Goal: Find contact information: Find contact information

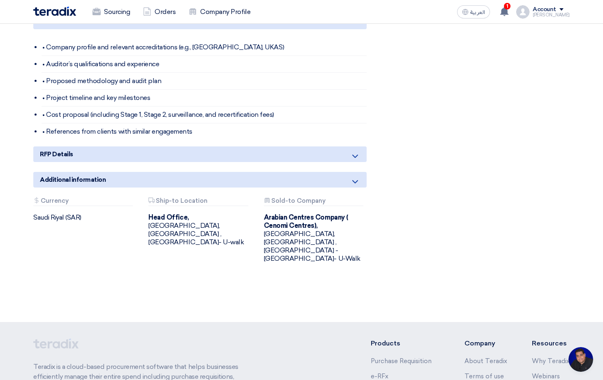
scroll to position [726, 0]
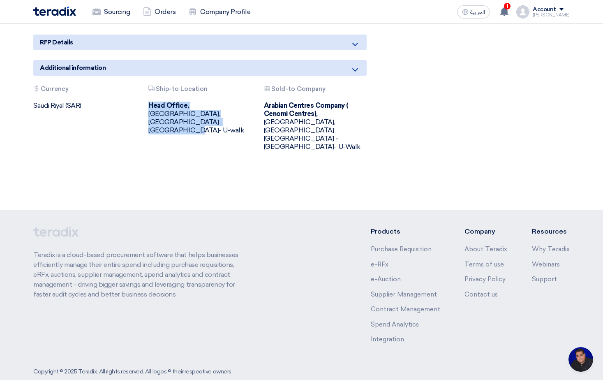
drag, startPoint x: 148, startPoint y: 106, endPoint x: 237, endPoint y: 114, distance: 88.7
click at [237, 114] on div "Head Office, [GEOGRAPHIC_DATA], [GEOGRAPHIC_DATA] ,[GEOGRAPHIC_DATA]- U-walk" at bounding box center [199, 117] width 103 height 33
click at [344, 136] on div "Attachments Currency [GEOGRAPHIC_DATA] (SAR) Attachments Ship-to Location [GEOG…" at bounding box center [199, 124] width 345 height 78
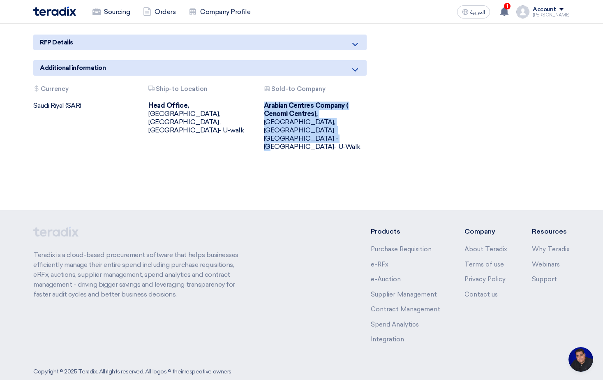
drag, startPoint x: 266, startPoint y: 106, endPoint x: 331, endPoint y: 132, distance: 69.9
click at [331, 132] on div "Arabian Centres Company ( [GEOGRAPHIC_DATA]), [GEOGRAPHIC_DATA], [GEOGRAPHIC_DA…" at bounding box center [315, 125] width 103 height 49
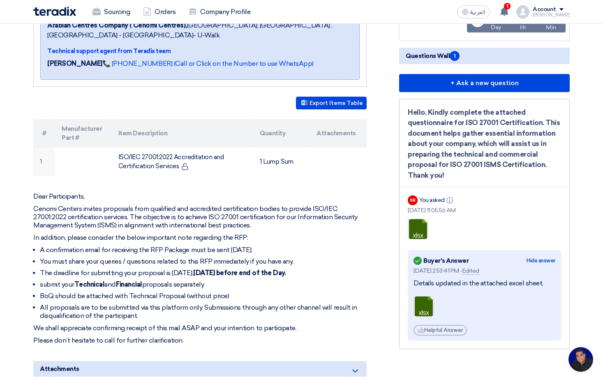
scroll to position [110, 0]
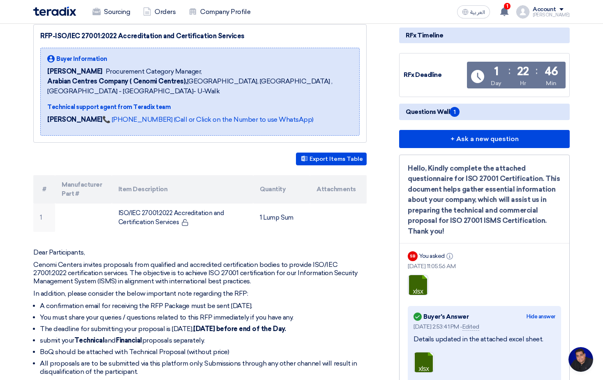
drag, startPoint x: 48, startPoint y: 72, endPoint x: 103, endPoint y: 73, distance: 54.6
click at [102, 73] on span "[PERSON_NAME]" at bounding box center [74, 72] width 55 height 10
copy span "[PERSON_NAME]"
drag, startPoint x: 108, startPoint y: 71, endPoint x: 208, endPoint y: 71, distance: 99.8
click at [208, 71] on div "[PERSON_NAME] Procurement Category Manager," at bounding box center [199, 72] width 305 height 10
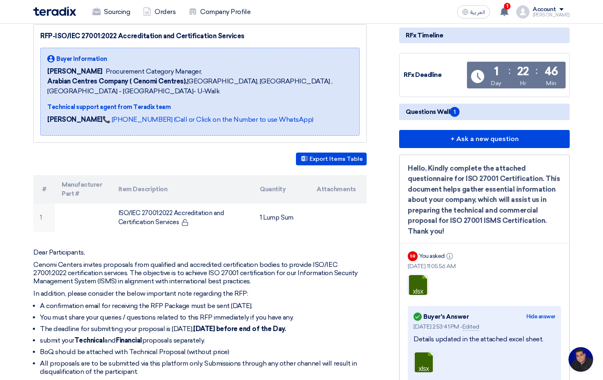
copy span "Procurement Category Manager,"
drag, startPoint x: 276, startPoint y: 82, endPoint x: 66, endPoint y: 92, distance: 210.1
click at [66, 92] on span "Arabian Centres Company ( [GEOGRAPHIC_DATA]), [GEOGRAPHIC_DATA], [GEOGRAPHIC_DA…" at bounding box center [199, 86] width 305 height 20
copy span "[GEOGRAPHIC_DATA]- U-Walk"
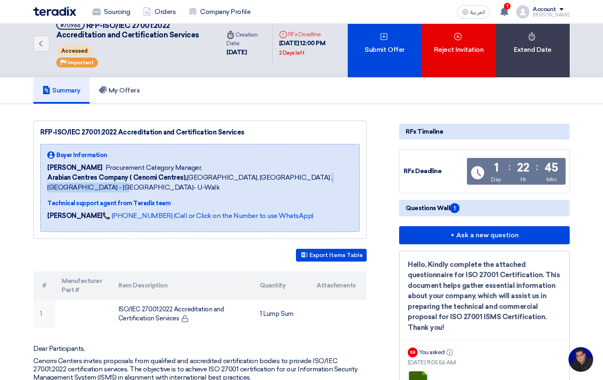
scroll to position [0, 0]
